Goal: Task Accomplishment & Management: Use online tool/utility

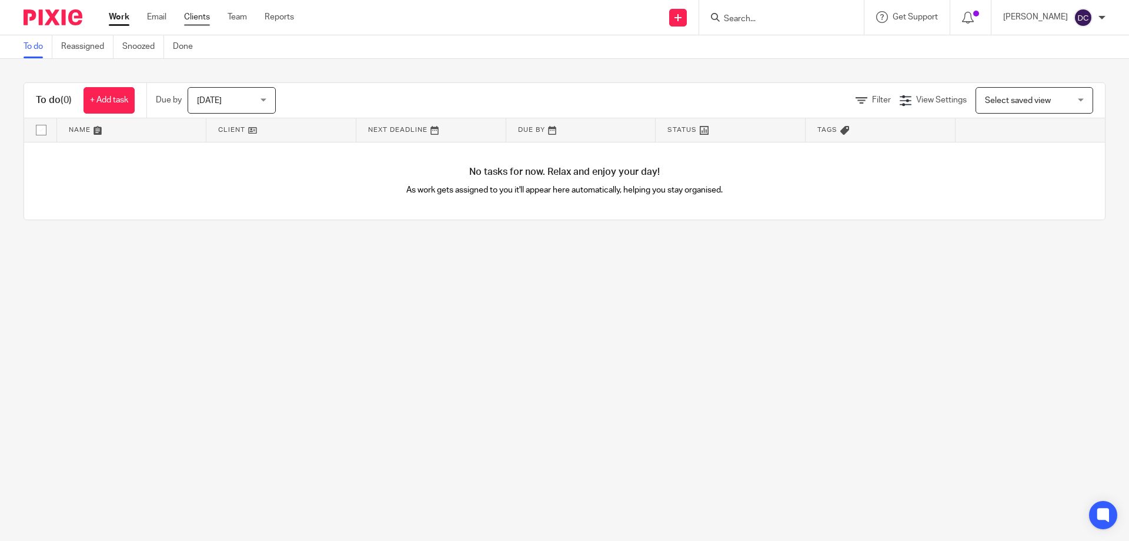
click at [193, 14] on link "Clients" at bounding box center [197, 17] width 26 height 12
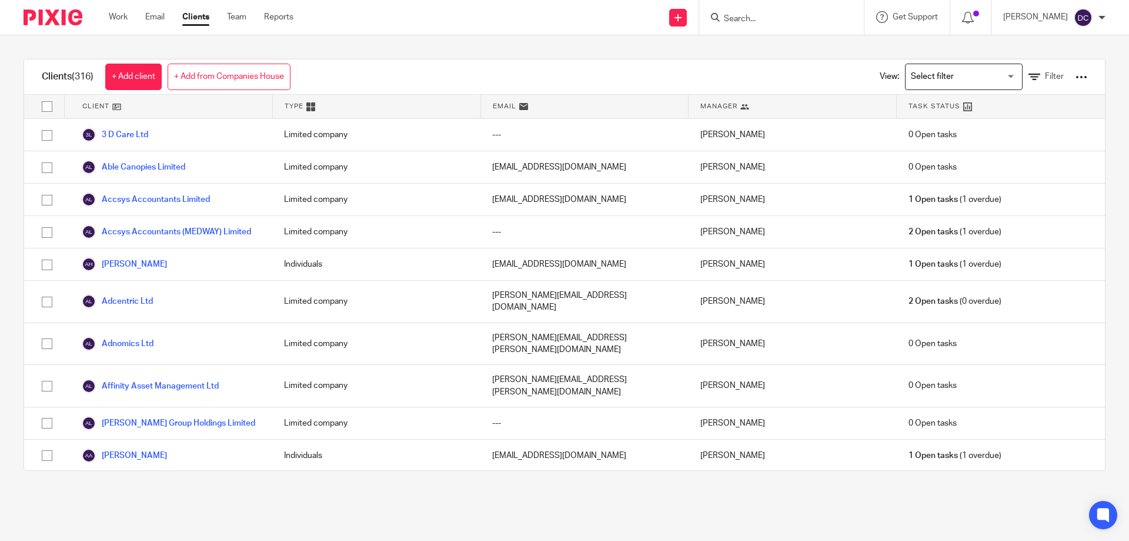
click at [763, 17] on input "Search" at bounding box center [776, 19] width 106 height 11
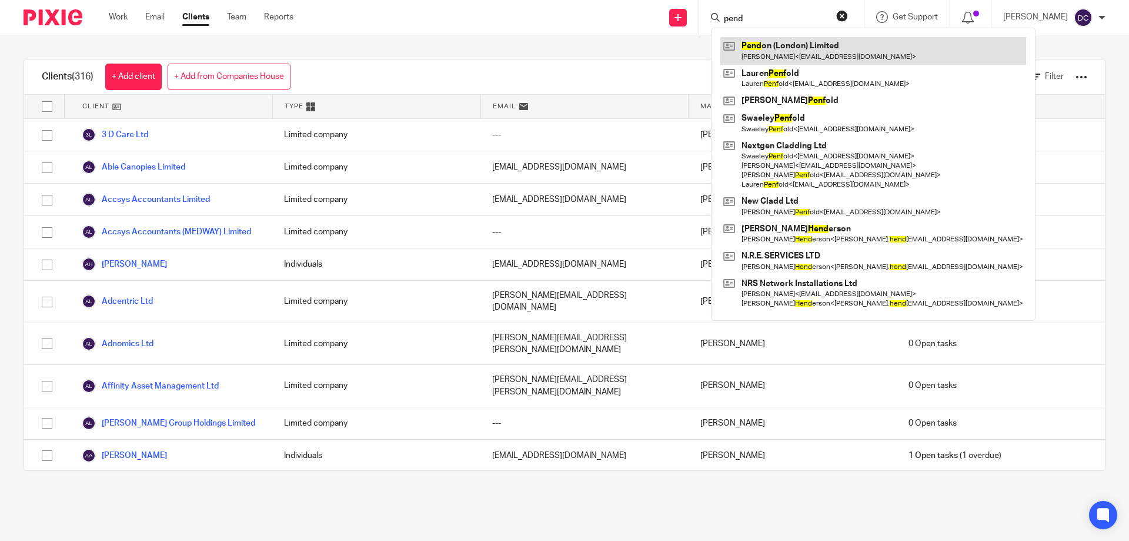
type input "pend"
click at [782, 43] on link at bounding box center [874, 50] width 306 height 27
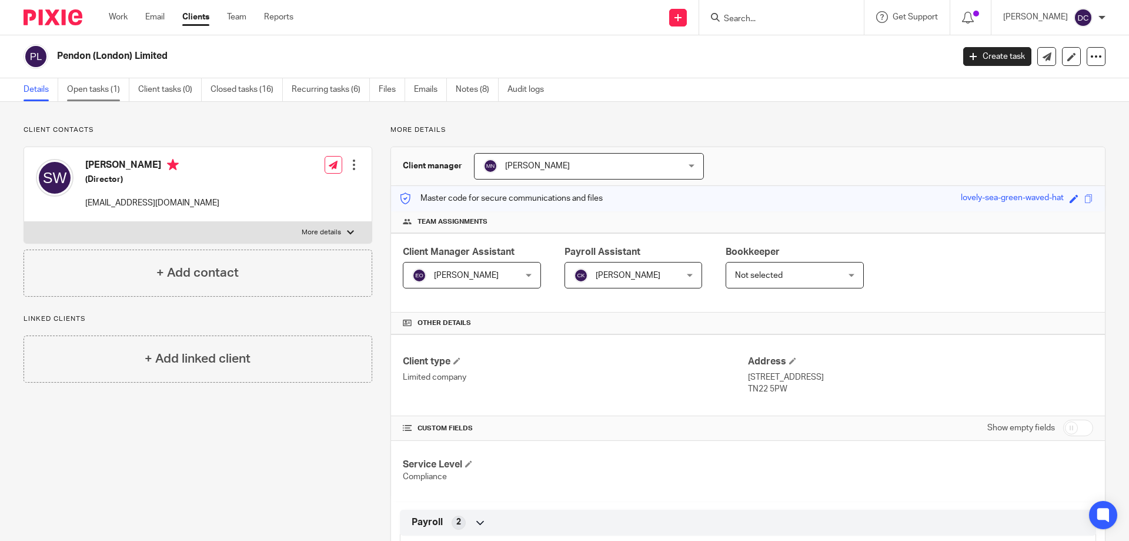
click at [96, 87] on link "Open tasks (1)" at bounding box center [98, 89] width 62 height 23
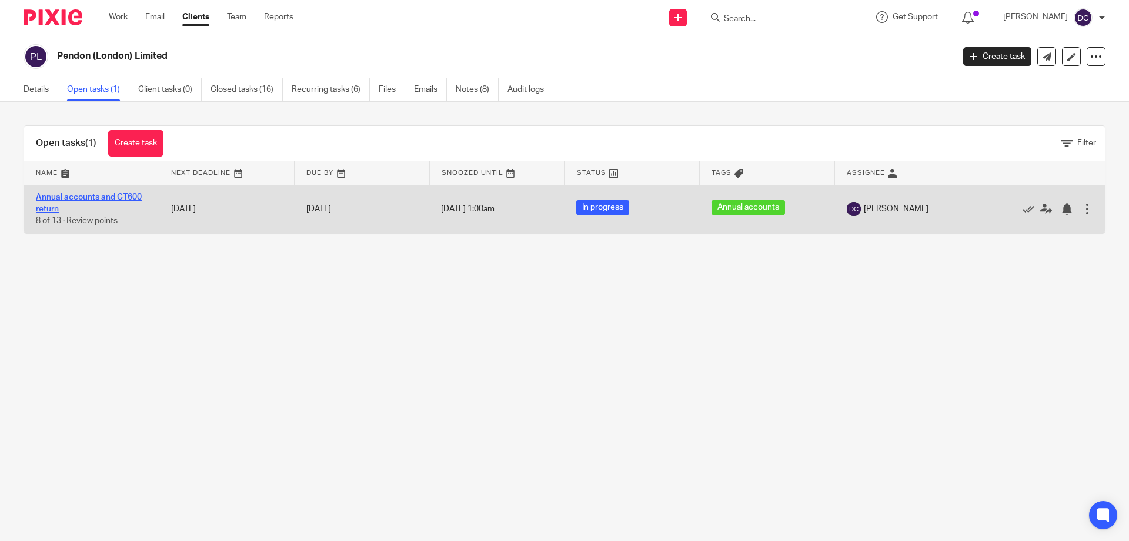
click at [65, 197] on link "Annual accounts and CT600 return" at bounding box center [89, 203] width 106 height 20
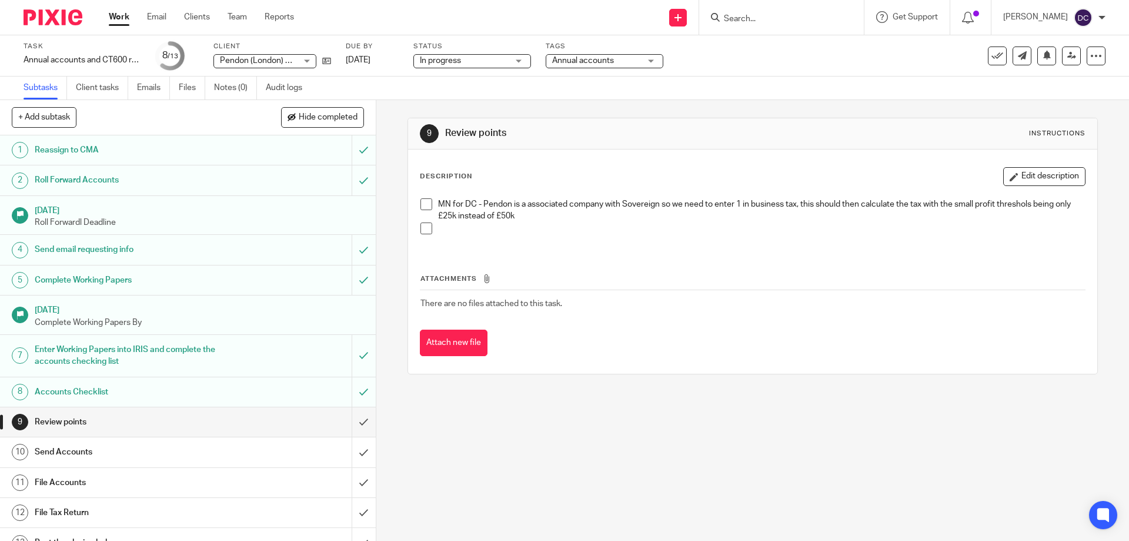
click at [421, 205] on span at bounding box center [427, 204] width 12 height 12
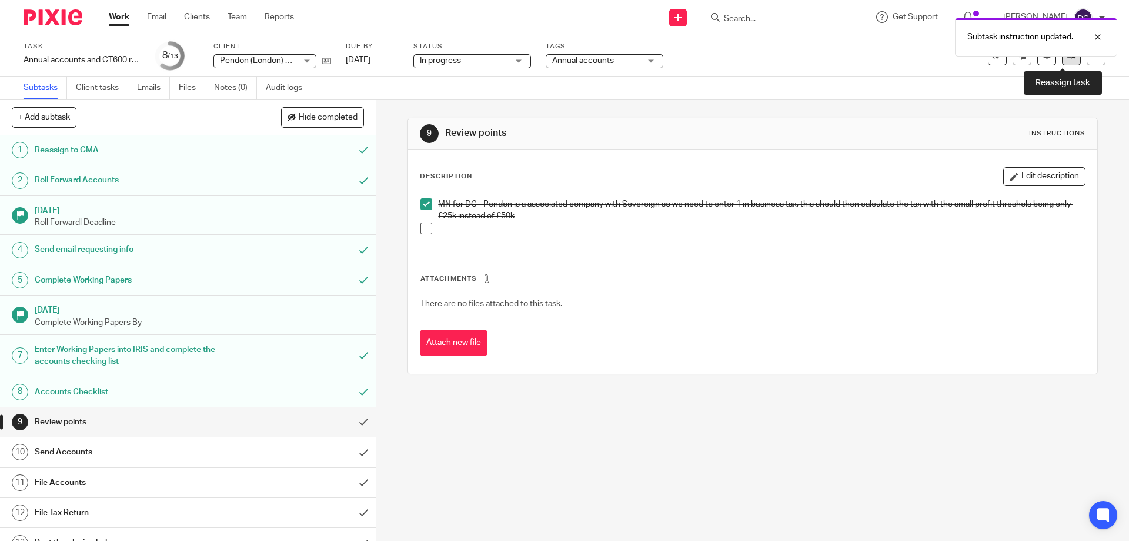
click at [1068, 58] on icon at bounding box center [1072, 55] width 9 height 9
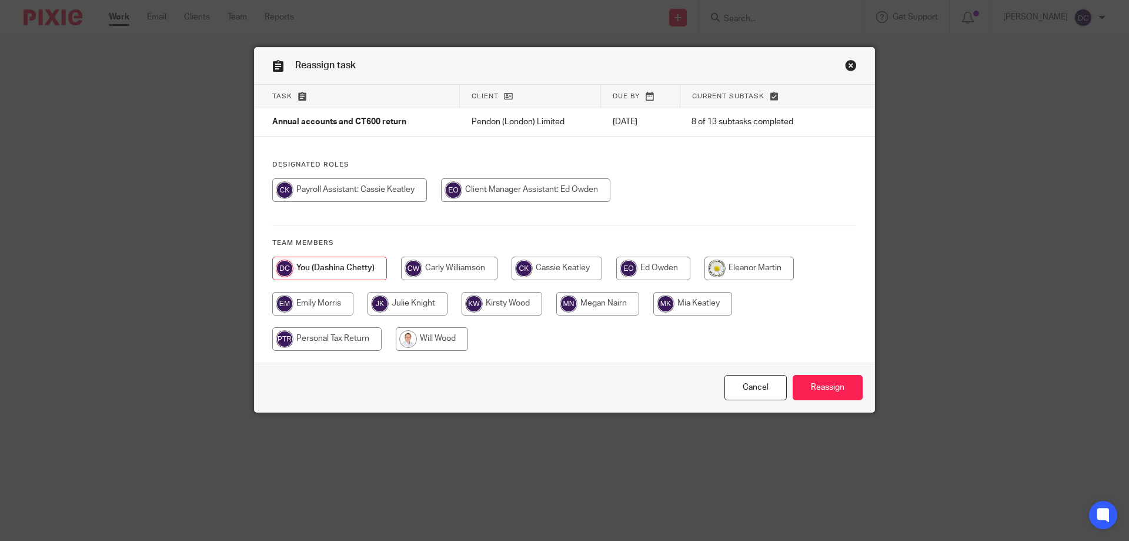
click at [617, 302] on input "radio" at bounding box center [597, 304] width 83 height 24
radio input "true"
click at [815, 381] on input "Reassign" at bounding box center [828, 387] width 70 height 25
